Goal: Communication & Community: Ask a question

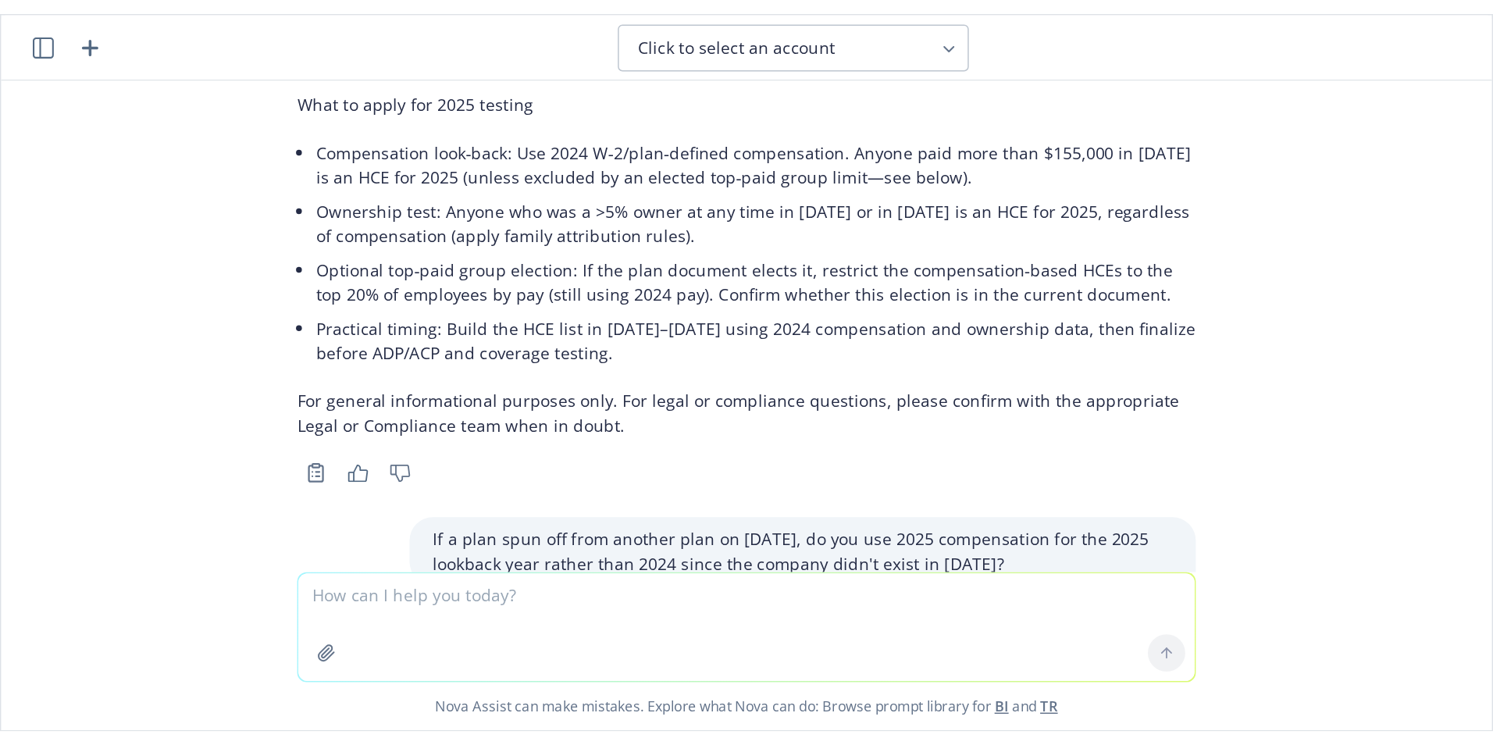
scroll to position [3904, 0]
